Goal: Task Accomplishment & Management: Manage account settings

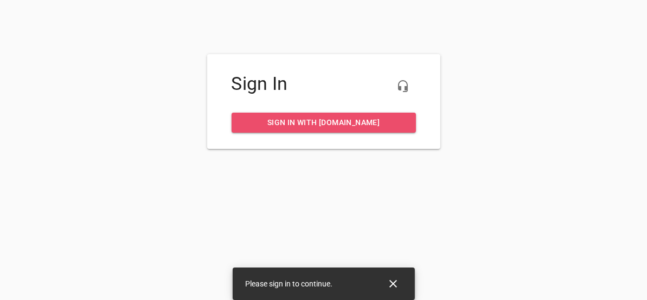
click at [329, 121] on span "Sign in with [DOMAIN_NAME]" at bounding box center [323, 123] width 167 height 14
